Goal: Task Accomplishment & Management: Manage account settings

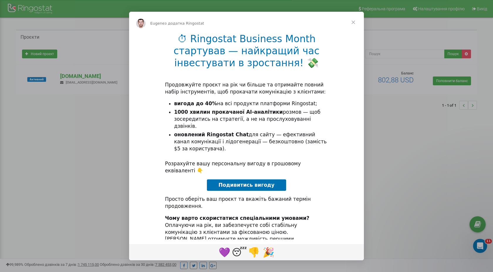
click at [348, 21] on span "Закрити" at bounding box center [353, 22] width 21 height 21
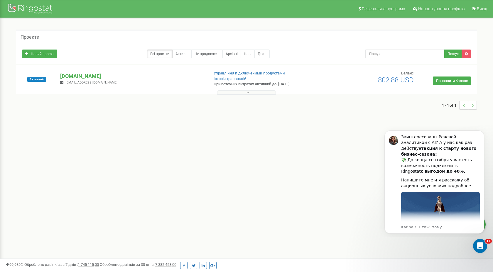
click at [395, 60] on div "Новий проєкт Всі проєкти Активні Не продовжені Архівні [GEOGRAPHIC_DATA] Пошук" at bounding box center [246, 54] width 460 height 21
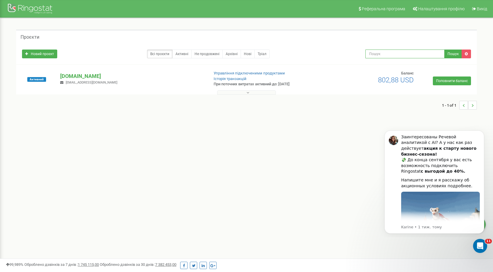
click at [393, 55] on input "text" at bounding box center [404, 54] width 79 height 9
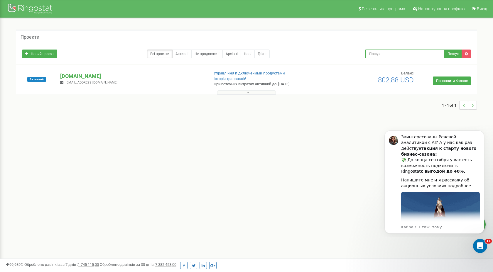
paste input "[URL][DOMAIN_NAME]"
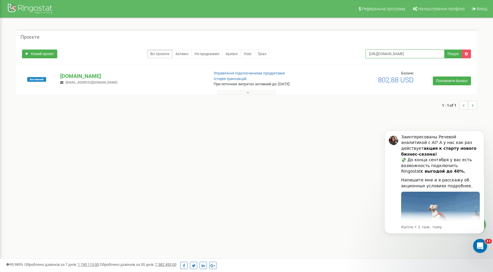
click at [380, 53] on input "[URL][DOMAIN_NAME]" at bounding box center [404, 54] width 79 height 9
click at [404, 53] on input "[DOMAIN_NAME][URL]" at bounding box center [404, 54] width 79 height 9
type input "technogas"
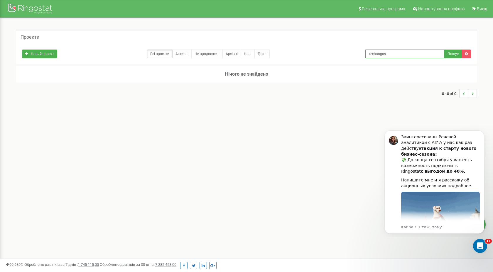
click at [398, 54] on input "technogas" at bounding box center [404, 54] width 79 height 9
drag, startPoint x: 398, startPoint y: 54, endPoint x: 339, endPoint y: 54, distance: 58.7
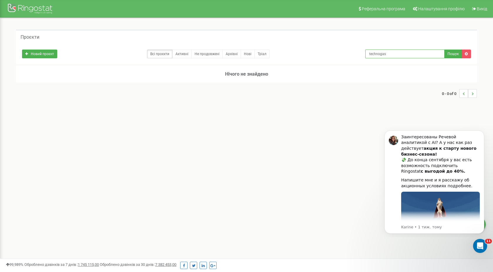
click at [339, 54] on div "Новий проєкт Всі проєкти Активні Не продовжені Архівні Нові Тріал technogas Пош…" at bounding box center [247, 53] width 458 height 12
paste input "Project domainSuchasni.gasovi.technologiyi"
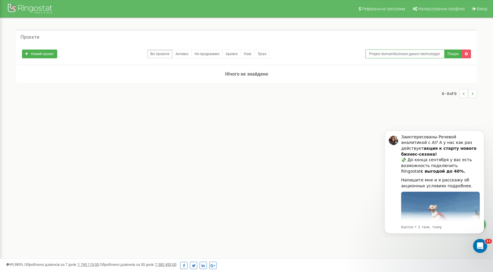
drag, startPoint x: 392, startPoint y: 54, endPoint x: 327, endPoint y: 51, distance: 65.2
click at [327, 51] on div "Новий проєкт Всі проєкти Активні Не продовжені Архівні Нові Тріал Project domai…" at bounding box center [247, 53] width 458 height 12
type input "Suchasni.gasovi.technologiyi"
click at [452, 57] on button "Пошук" at bounding box center [453, 54] width 18 height 9
